Goal: Transaction & Acquisition: Book appointment/travel/reservation

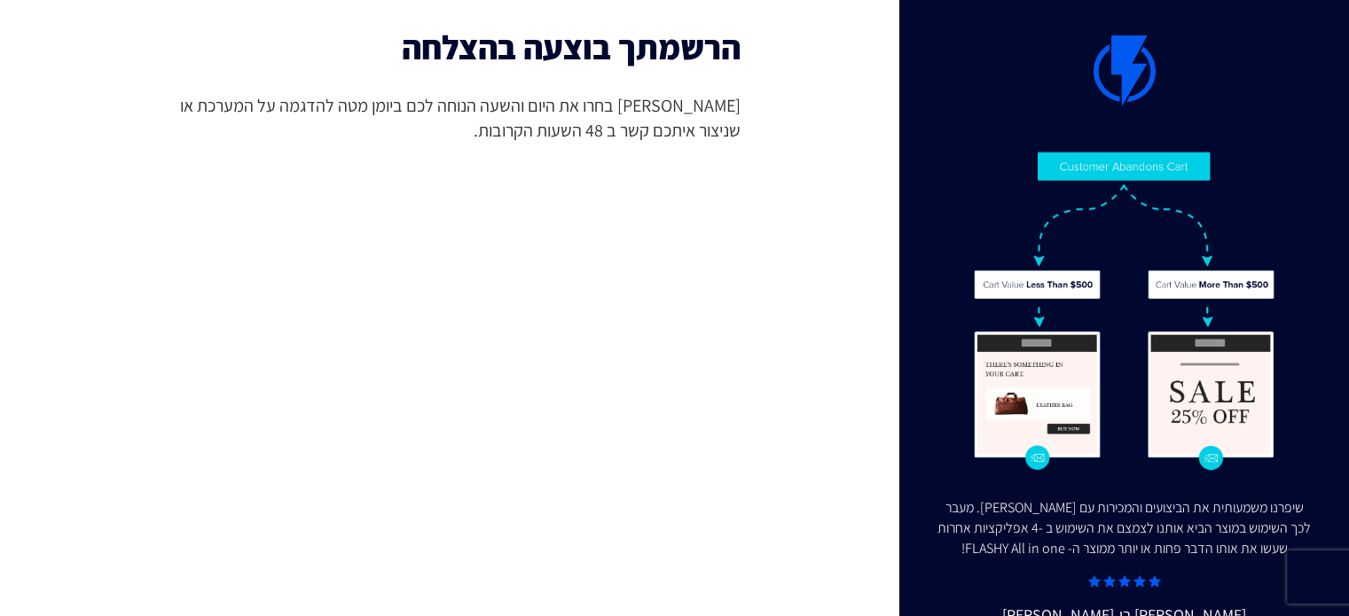
scroll to position [26, 0]
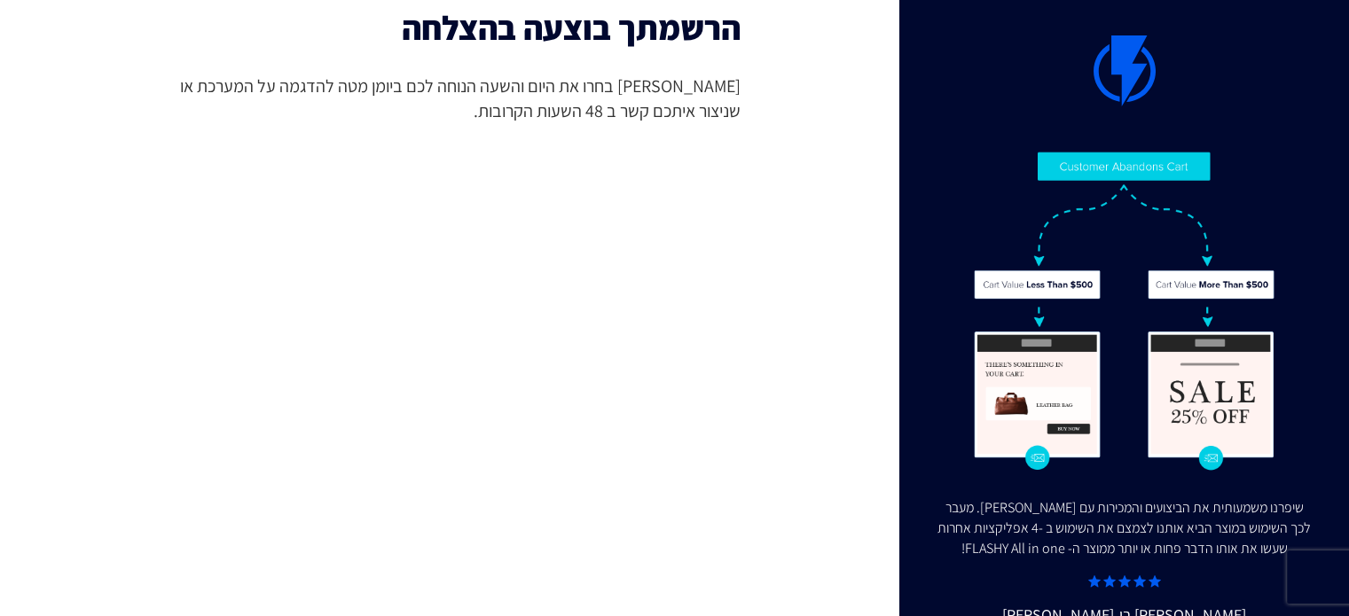
click at [831, 542] on div "שיפרנו משמעותית את הביצועים והמכירות עם FLASHY. מעבר לכך השימוש במוצר הביא אותנ…" at bounding box center [674, 295] width 1375 height 642
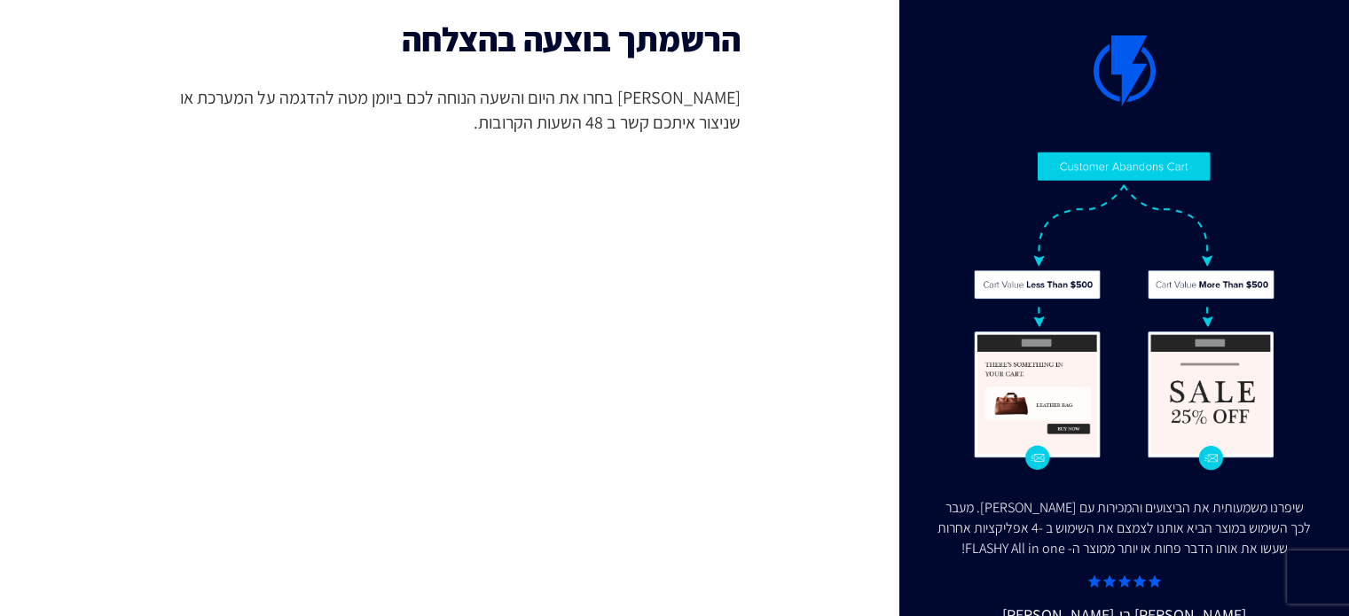
scroll to position [0, 0]
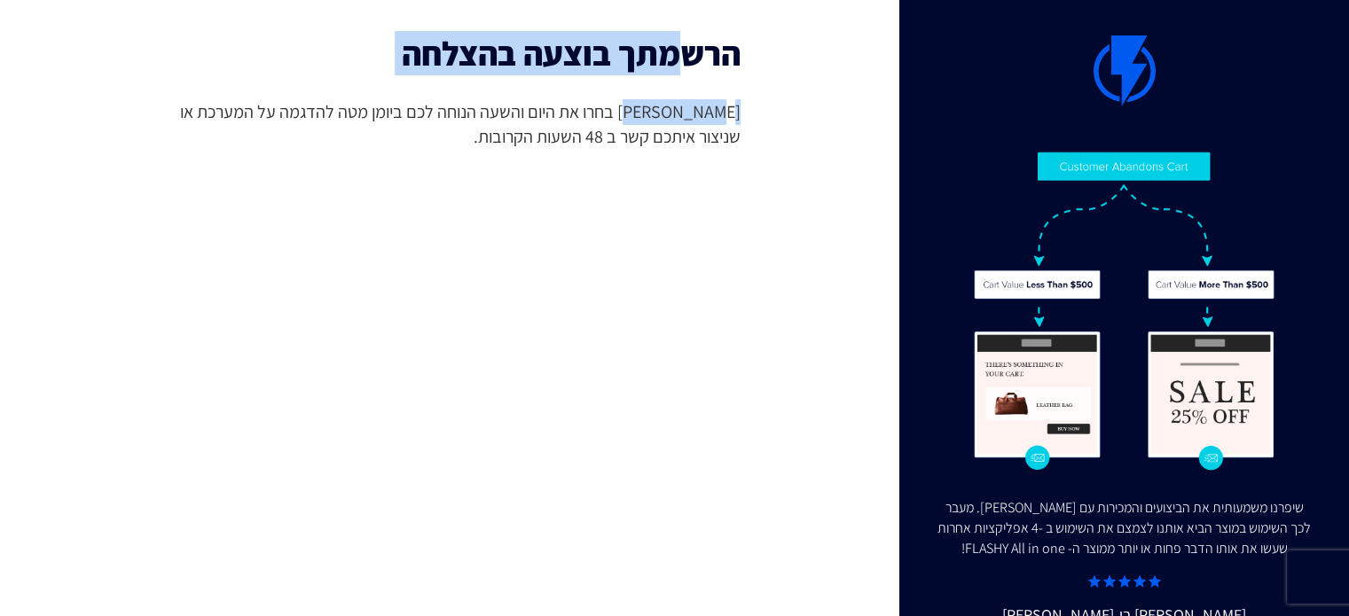
drag, startPoint x: 670, startPoint y: 51, endPoint x: 654, endPoint y: 120, distance: 71.2
click at [654, 120] on div "הרשמתך בוצעה בהצלחה אנא בחרו את היום והשעה הנוחה לכם ביומן מטה להדגמה על המערכת…" at bounding box center [445, 320] width 591 height 571
click at [654, 120] on span "אנא בחרו את היום והשעה הנוחה לכם ביומן מטה להדגמה על המערכת או שניצור איתכם קשר…" at bounding box center [445, 124] width 591 height 51
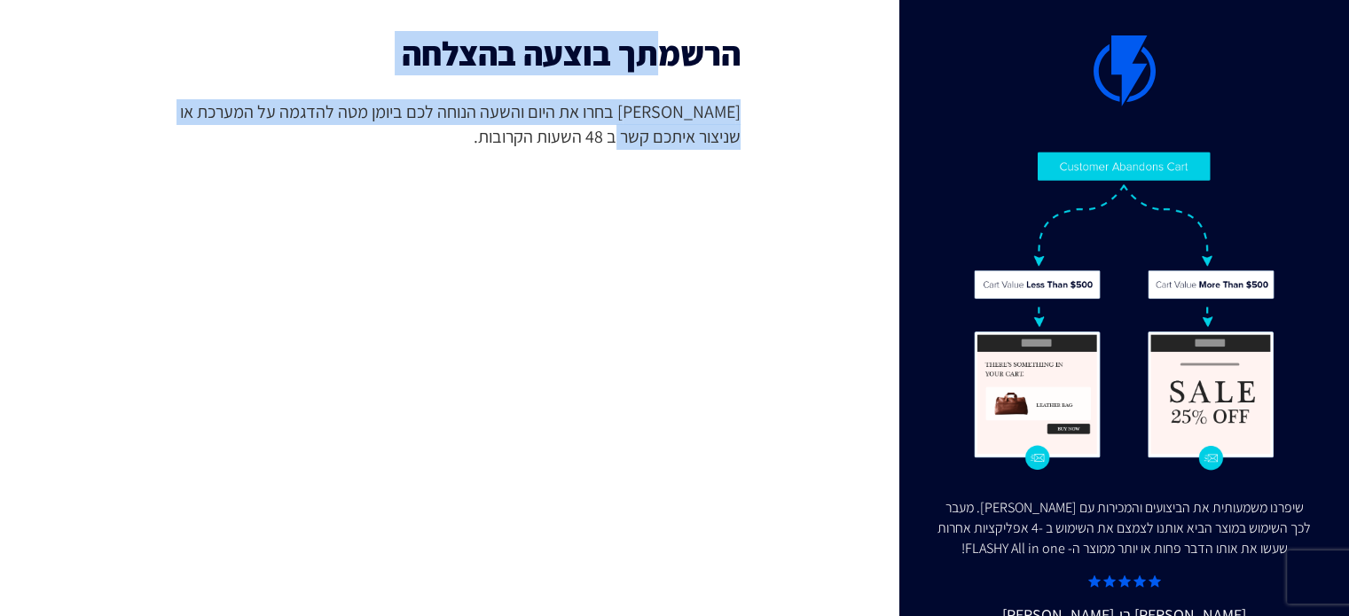
drag, startPoint x: 632, startPoint y: 141, endPoint x: 656, endPoint y: 56, distance: 88.4
click at [656, 56] on div "הרשמתך בוצעה בהצלחה אנא בחרו את היום והשעה הנוחה לכם ביומן מטה להדגמה על המערכת…" at bounding box center [445, 320] width 591 height 571
click at [656, 56] on h2 "הרשמתך בוצעה בהצלחה" at bounding box center [445, 53] width 591 height 37
drag, startPoint x: 706, startPoint y: 43, endPoint x: 676, endPoint y: 153, distance: 114.0
click at [523, 13] on div "קביעת דמו בהדגמה על המערכת תגלו כיצד היא יכולה לעזור לכם להגדיל את המכירות הרשמ…" at bounding box center [445, 321] width 662 height 642
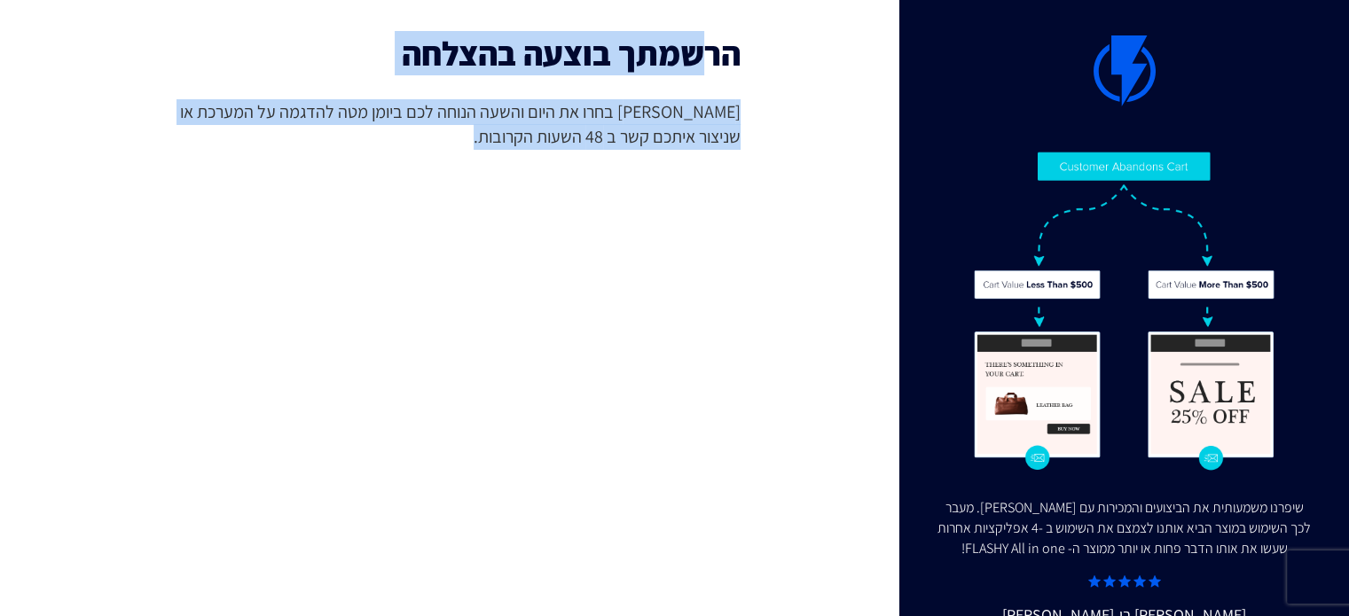
click at [714, 144] on span "אנא בחרו את היום והשעה הנוחה לכם ביומן מטה להדגמה על המערכת או שניצור איתכם קשר…" at bounding box center [445, 124] width 591 height 51
drag, startPoint x: 584, startPoint y: 130, endPoint x: 768, endPoint y: 47, distance: 201.6
click at [768, 47] on div "קביעת דמו בהדגמה על המערכת תגלו כיצד היא יכולה לעזור לכם להגדיל את המכירות הרשמ…" at bounding box center [445, 321] width 662 height 642
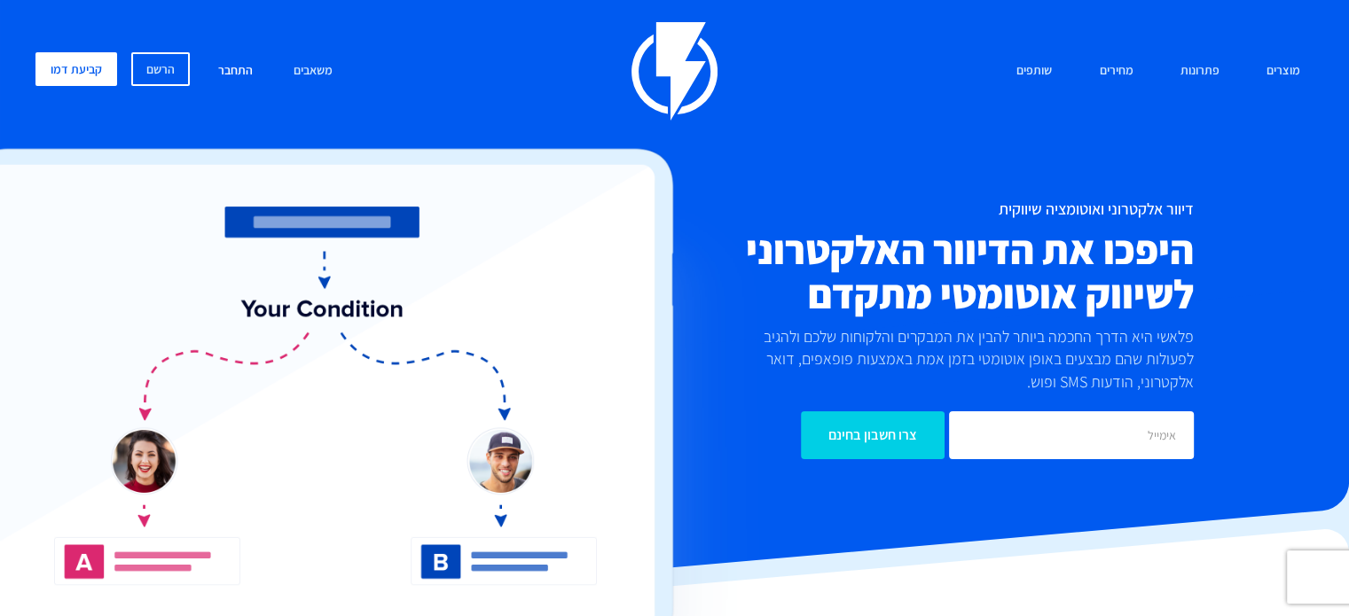
click at [228, 77] on link "התחבר" at bounding box center [235, 71] width 61 height 38
